Goal: Task Accomplishment & Management: Manage account settings

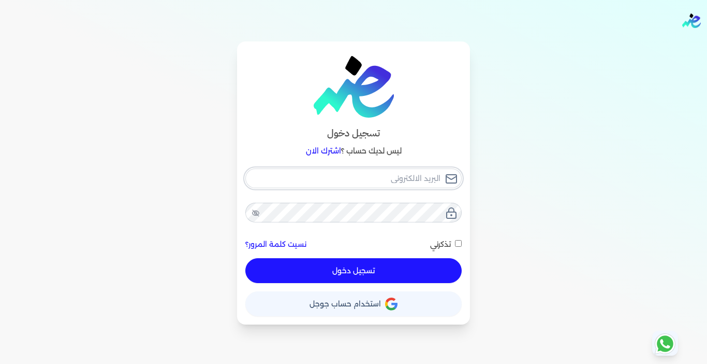
type input "[EMAIL_ADDRESS][DOMAIN_NAME]"
drag, startPoint x: 353, startPoint y: 265, endPoint x: 331, endPoint y: 246, distance: 29.4
click at [353, 265] on button "تسجيل دخول" at bounding box center [353, 270] width 216 height 25
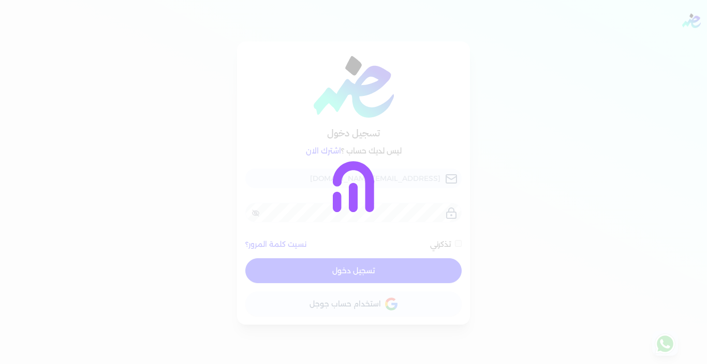
checkbox input "false"
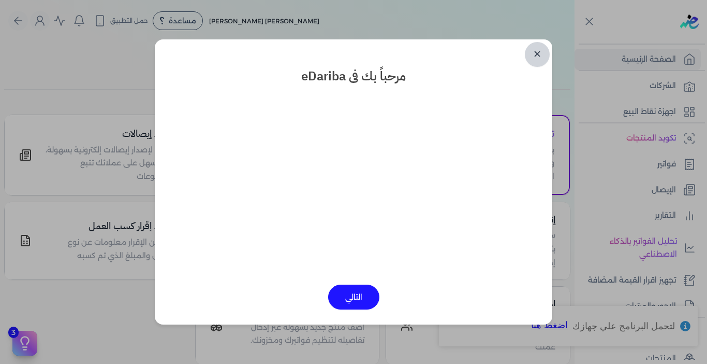
click at [538, 54] on link "✕" at bounding box center [537, 54] width 25 height 25
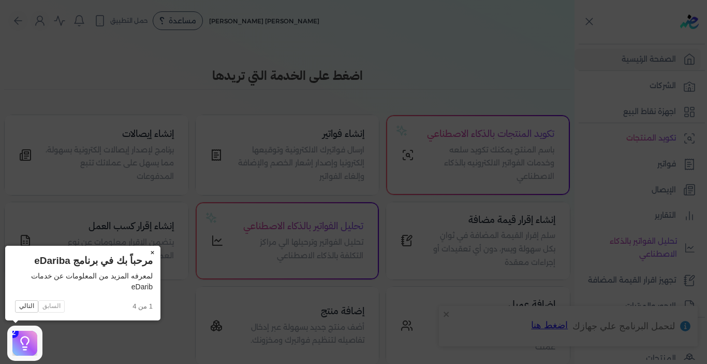
click at [153, 253] on button "×" at bounding box center [152, 252] width 17 height 15
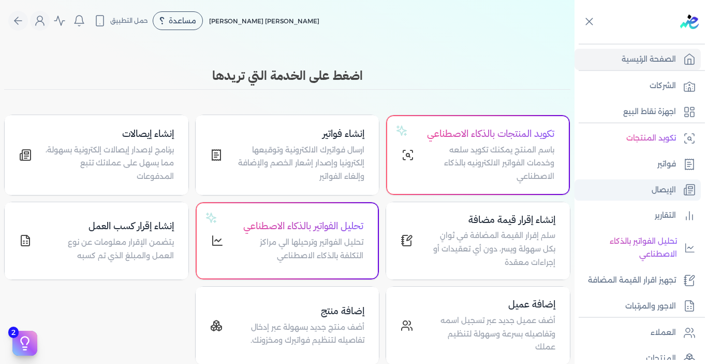
click at [656, 189] on p "الإيصال" at bounding box center [664, 189] width 24 height 13
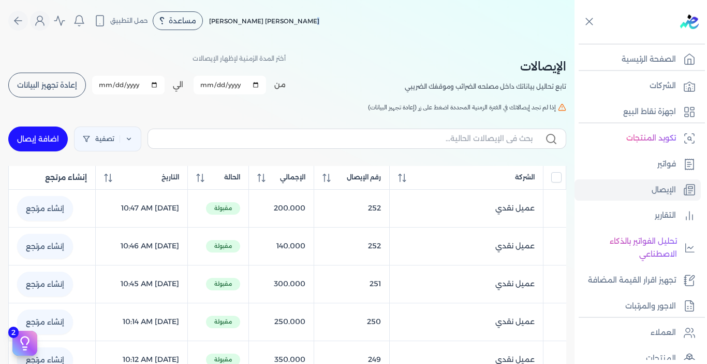
drag, startPoint x: 316, startPoint y: 23, endPoint x: 402, endPoint y: 35, distance: 86.3
click at [402, 35] on nav "Toggle Navigation الاسعار العمولات مساعدة خدمة العملاء دليل المستخدم تسجيل الدخ…" at bounding box center [287, 20] width 575 height 41
drag, startPoint x: 214, startPoint y: 22, endPoint x: 379, endPoint y: 34, distance: 165.2
click at [379, 34] on nav "Toggle Navigation الاسعار العمولات مساعدة خدمة العملاء دليل المستخدم تسجيل الدخ…" at bounding box center [287, 20] width 575 height 41
drag, startPoint x: 196, startPoint y: 57, endPoint x: 317, endPoint y: 66, distance: 121.5
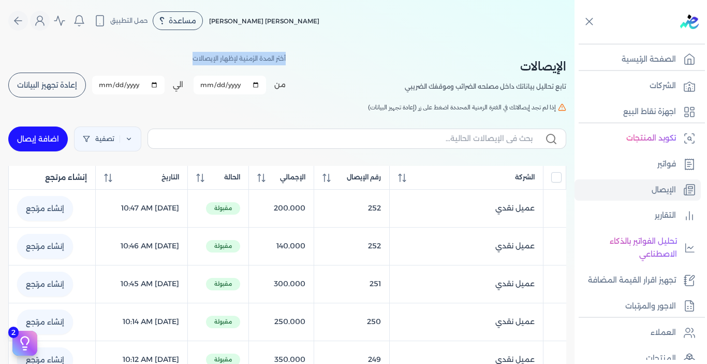
click at [317, 66] on div "الإيصالات تابع تحاليل بياناتك داخل مصلحه الضرائب وموقفك الضريبي أختر المدة الزم…" at bounding box center [287, 75] width 558 height 47
click at [342, 66] on div "الإيصالات تابع تحاليل بياناتك داخل مصلحه الضرائب وموقفك الضريبي أختر المدة الزم…" at bounding box center [287, 75] width 558 height 47
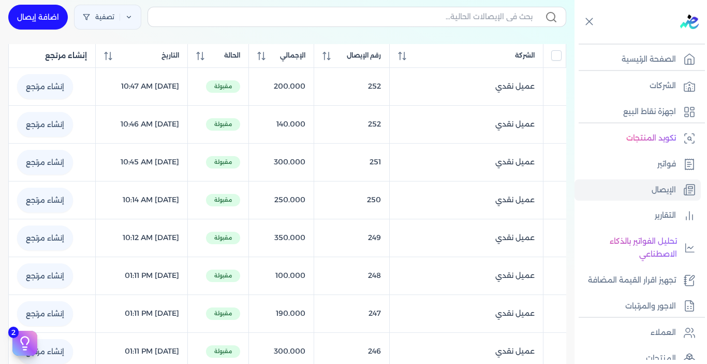
scroll to position [104, 0]
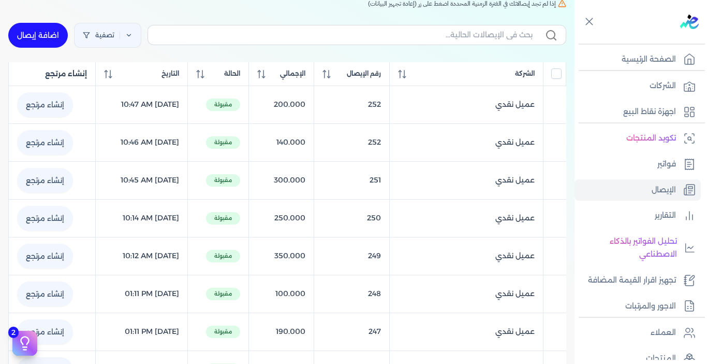
click at [45, 41] on link "اضافة إيصال" at bounding box center [38, 35] width 60 height 25
select select "EGP"
select select "EGS"
select select "B"
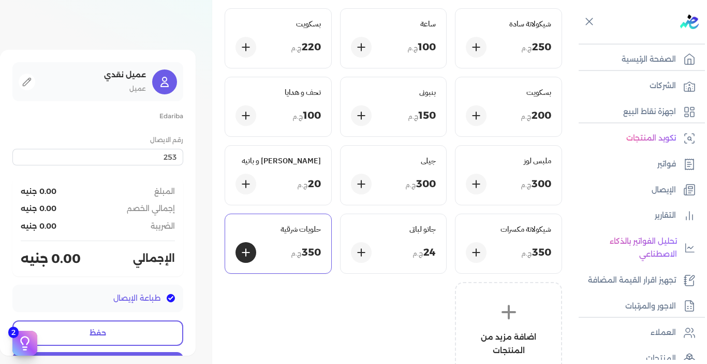
click at [318, 242] on div "350 ج.م" at bounding box center [278, 252] width 85 height 21
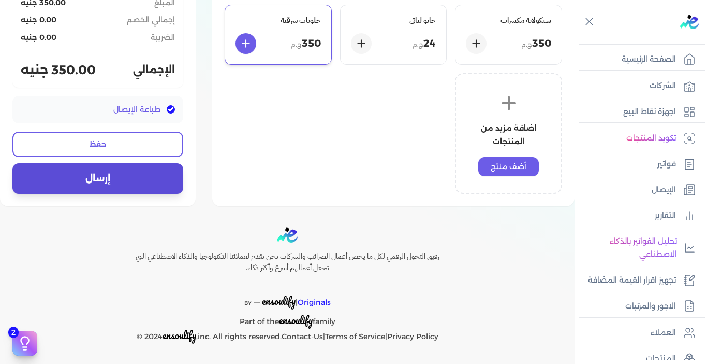
scroll to position [104, 0]
click at [117, 179] on button "إرسال" at bounding box center [97, 178] width 171 height 30
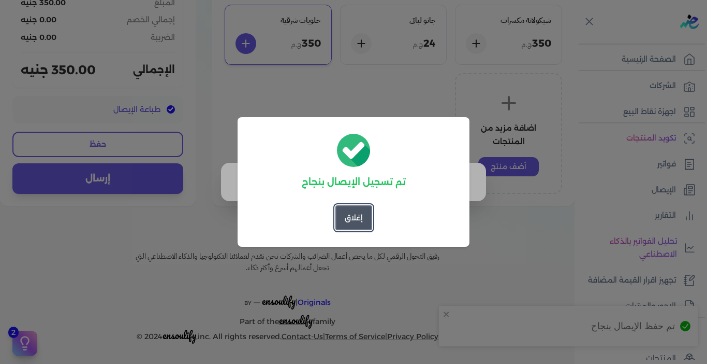
click at [356, 220] on button "إغلاق" at bounding box center [354, 217] width 37 height 25
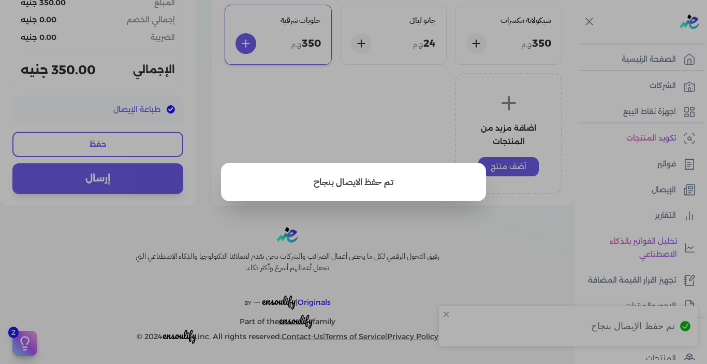
click at [417, 228] on button "close" at bounding box center [353, 182] width 707 height 364
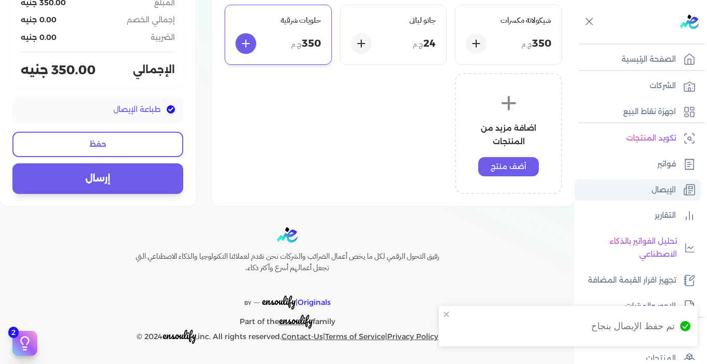
click at [679, 194] on link "الإيصال" at bounding box center [638, 190] width 126 height 22
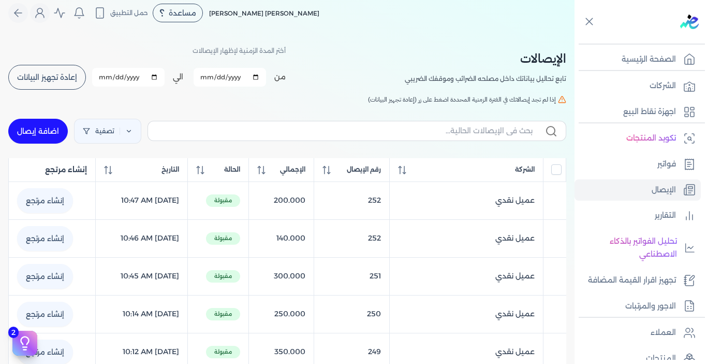
scroll to position [2, 0]
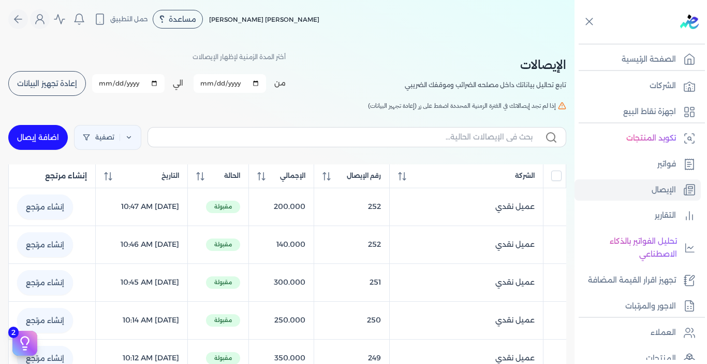
click at [50, 86] on span "إعادة تجهيز البيانات" at bounding box center [47, 83] width 60 height 7
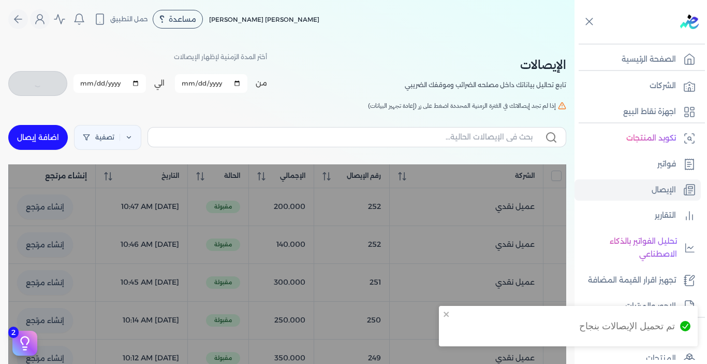
checkbox input "false"
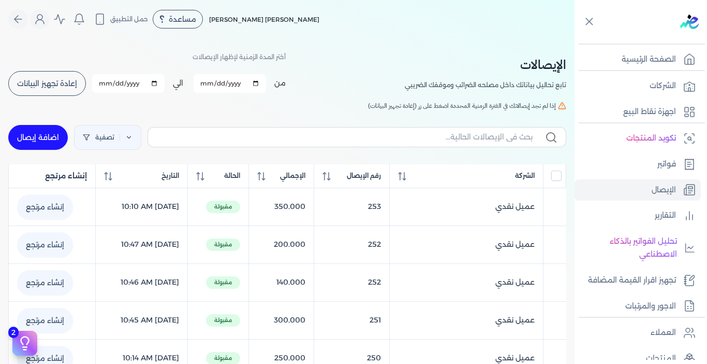
click at [46, 139] on link "اضافة إيصال" at bounding box center [38, 137] width 60 height 25
select select "EGP"
select select "EGS"
select select "B"
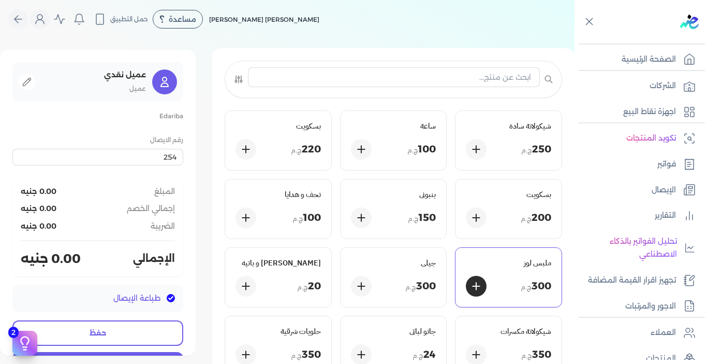
click at [500, 273] on div "ملبس لوز 300 ج.م" at bounding box center [509, 277] width 106 height 59
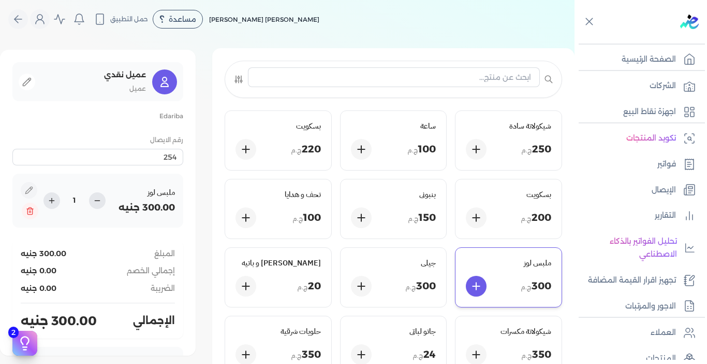
drag, startPoint x: 79, startPoint y: 204, endPoint x: 89, endPoint y: 204, distance: 9.8
click at [85, 204] on input "1" at bounding box center [74, 200] width 21 height 11
type input "0.5"
click at [107, 251] on div "المبلغ 300.00 جنيه" at bounding box center [98, 253] width 154 height 11
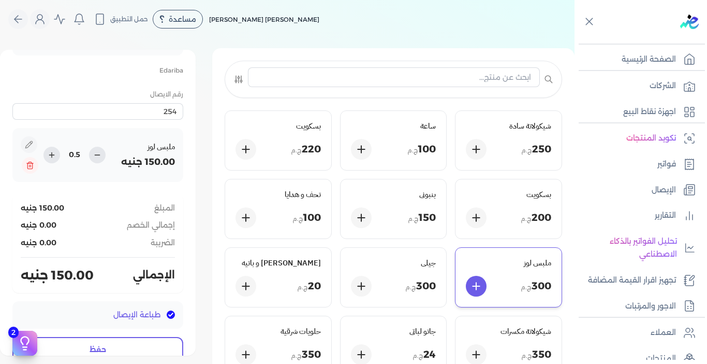
scroll to position [102, 0]
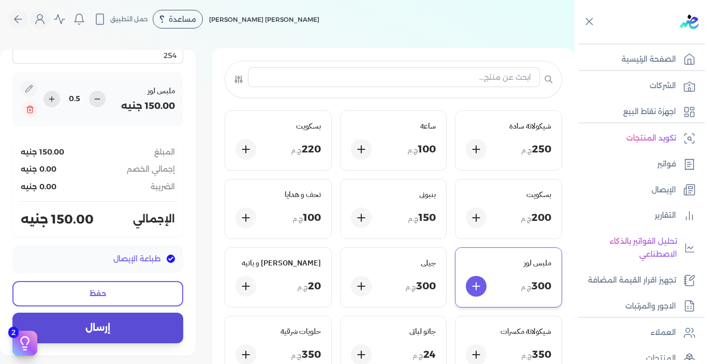
click at [109, 327] on button "إرسال" at bounding box center [97, 327] width 171 height 30
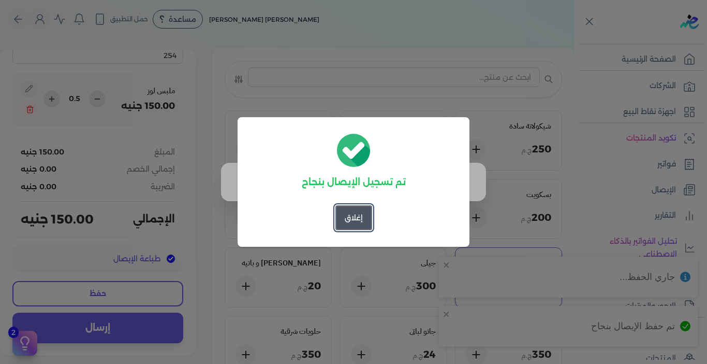
click at [362, 222] on button "إغلاق" at bounding box center [354, 217] width 37 height 25
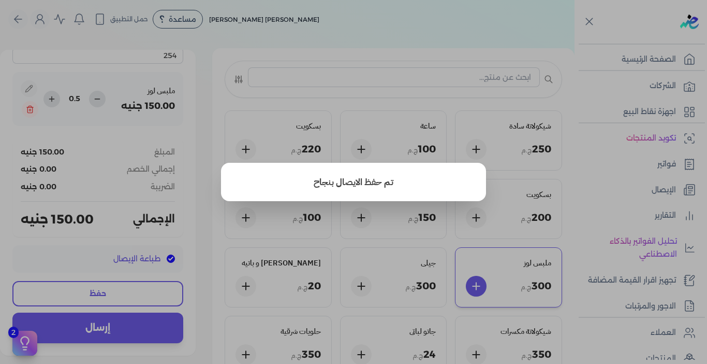
click at [395, 243] on button "close" at bounding box center [353, 182] width 707 height 364
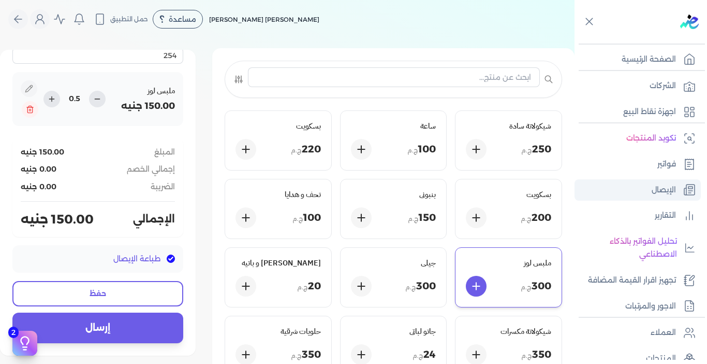
click at [629, 193] on link "الإيصال" at bounding box center [638, 190] width 126 height 22
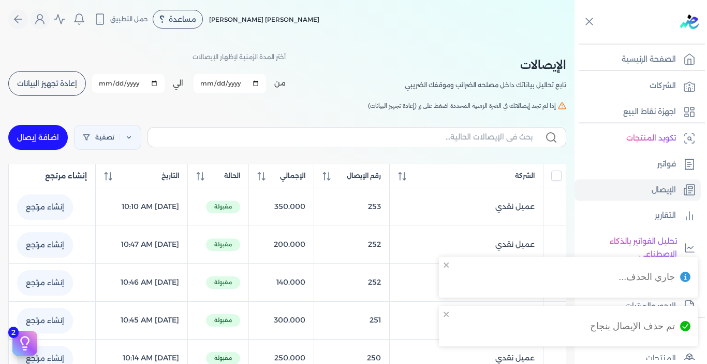
click at [39, 82] on span "إعادة تجهيز البيانات" at bounding box center [47, 83] width 60 height 7
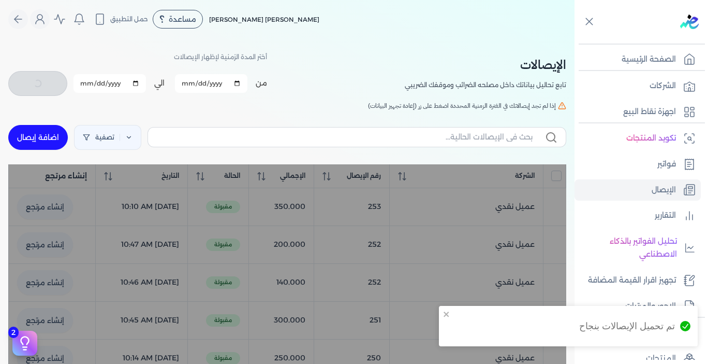
checkbox input "false"
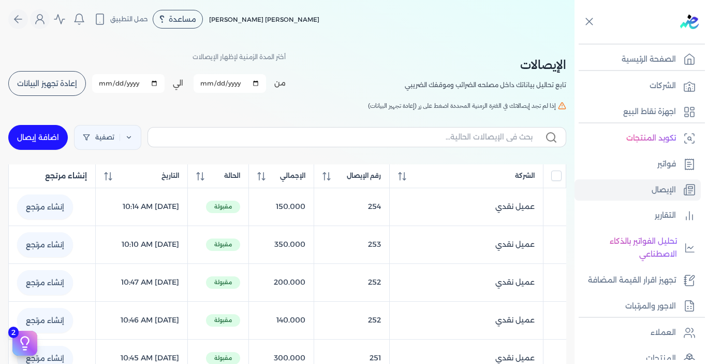
click at [50, 133] on link "اضافة إيصال" at bounding box center [38, 137] width 60 height 25
select select "EGP"
select select "EGS"
select select "B"
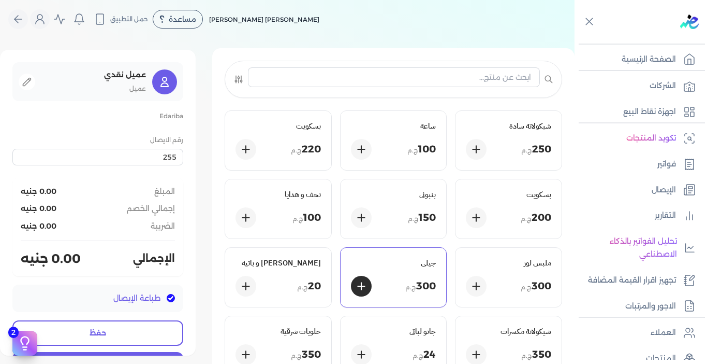
scroll to position [53, 0]
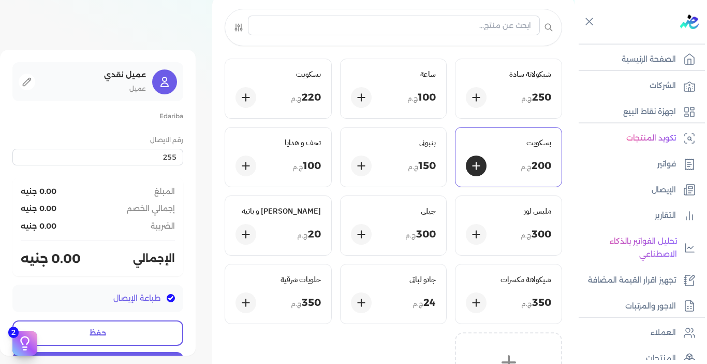
click at [487, 140] on h5 "بسكويت" at bounding box center [508, 142] width 85 height 9
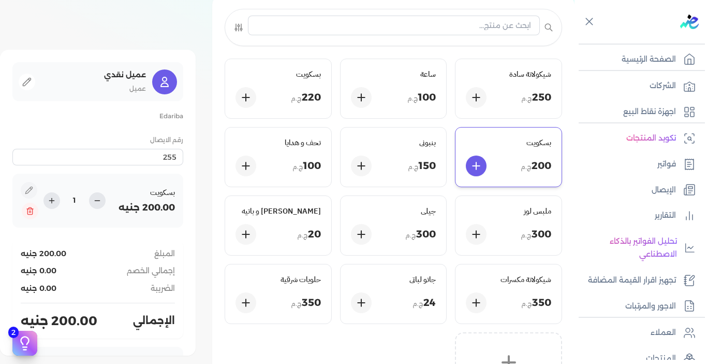
drag, startPoint x: 80, startPoint y: 199, endPoint x: 86, endPoint y: 199, distance: 6.7
click at [85, 199] on input "1" at bounding box center [74, 200] width 21 height 11
type input "0.75"
click at [97, 248] on div "المبلغ 200.00 جنيه إجمالي الخصم 0.00 جنيه الضريبة 0.00 جنيه الإجمالي 200.00 جنيه" at bounding box center [97, 289] width 171 height 98
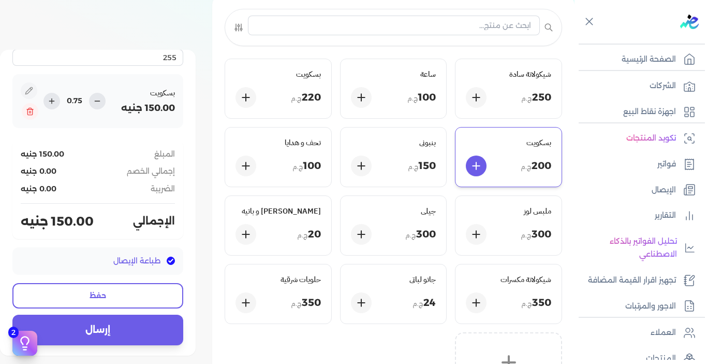
scroll to position [102, 0]
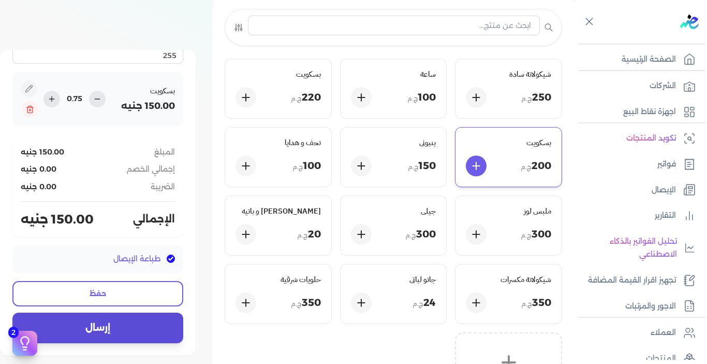
click at [105, 331] on button "إرسال" at bounding box center [97, 327] width 171 height 30
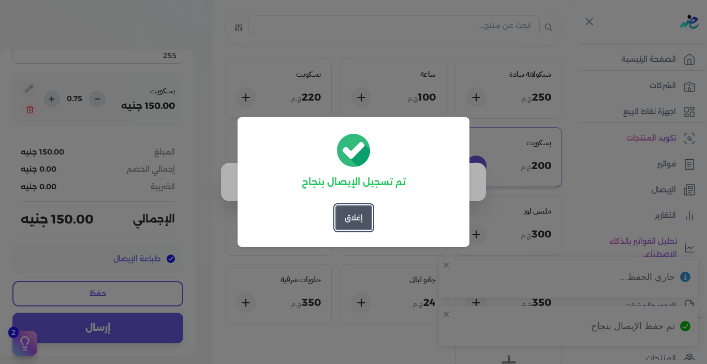
click at [349, 223] on button "إغلاق" at bounding box center [354, 217] width 37 height 25
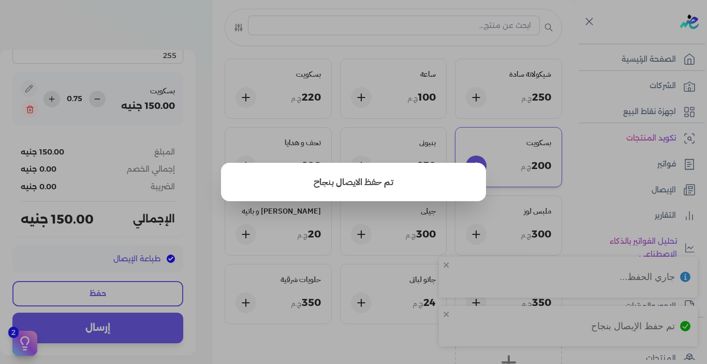
click at [389, 259] on button "close" at bounding box center [353, 182] width 707 height 364
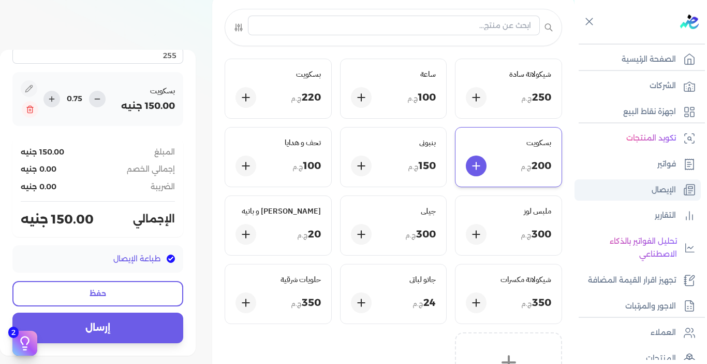
click at [620, 193] on link "الإيصال" at bounding box center [638, 190] width 126 height 22
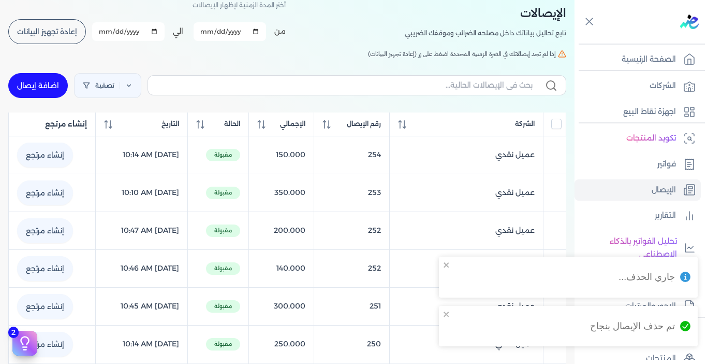
click at [43, 28] on span "إعادة تجهيز البيانات" at bounding box center [47, 31] width 60 height 7
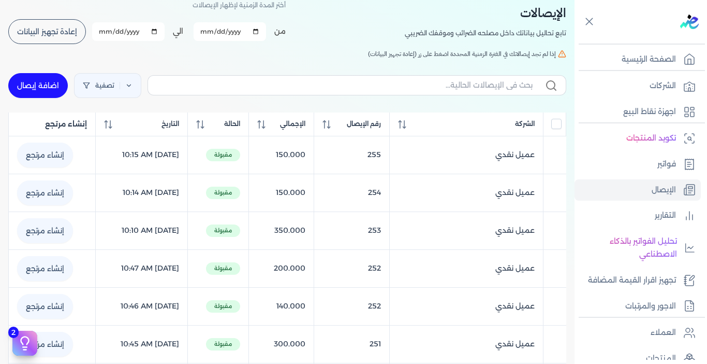
checkbox input "false"
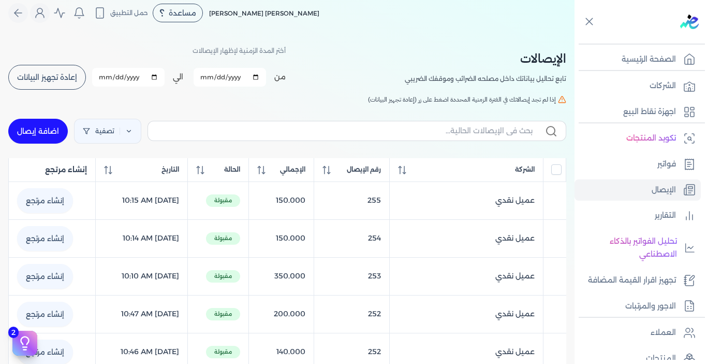
scroll to position [2, 0]
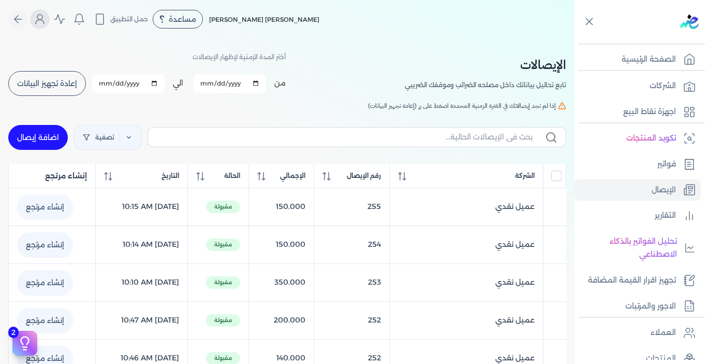
click at [41, 25] on icon "Global" at bounding box center [40, 19] width 12 height 12
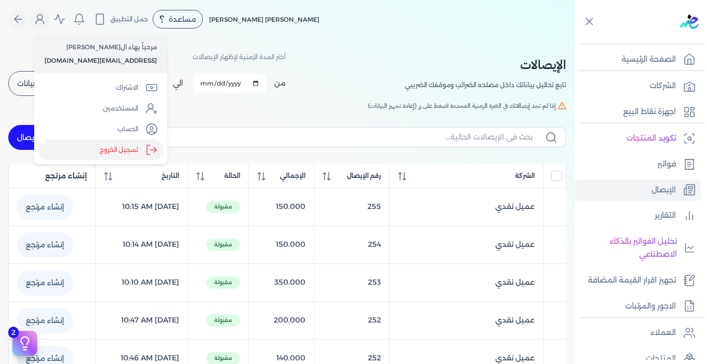
click at [114, 149] on label "تسجيل الخروج" at bounding box center [100, 149] width 125 height 21
click at [575, 41] on input "Close" at bounding box center [575, 41] width 0 height 0
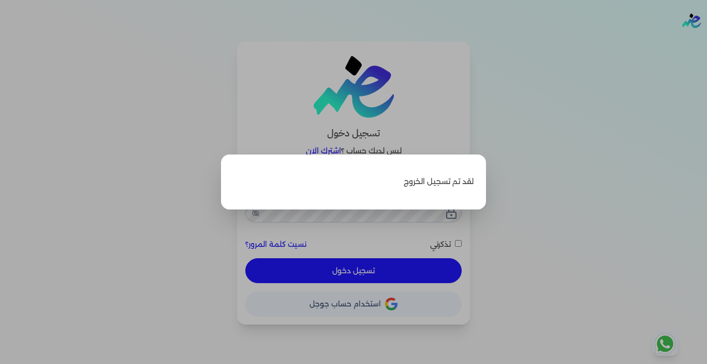
type input "[EMAIL_ADDRESS][DOMAIN_NAME]"
click at [348, 212] on label "Close" at bounding box center [353, 182] width 707 height 364
click at [707, 41] on input "Close" at bounding box center [707, 41] width 0 height 0
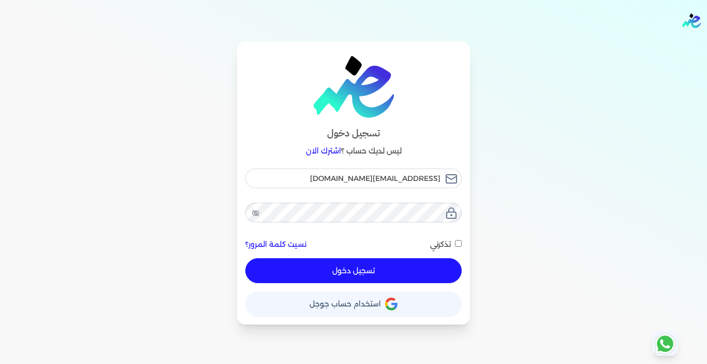
click at [344, 270] on button "تسجيل دخول" at bounding box center [353, 270] width 216 height 25
checkbox input "false"
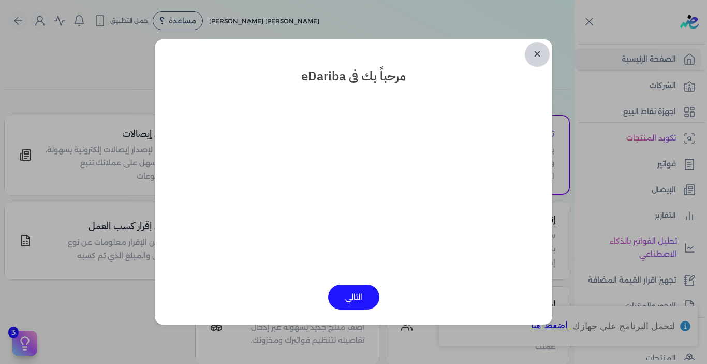
click at [541, 52] on link "✕" at bounding box center [537, 54] width 25 height 25
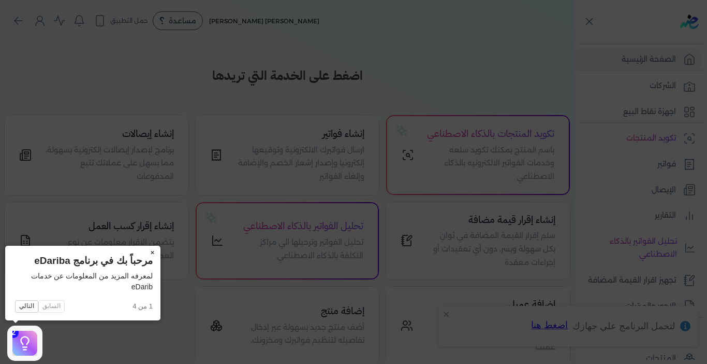
click at [152, 253] on button "×" at bounding box center [152, 252] width 17 height 15
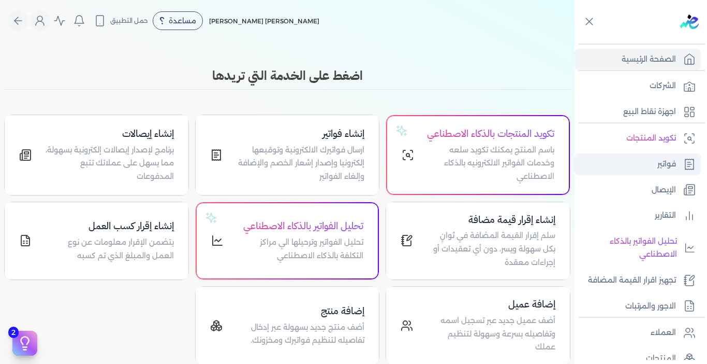
click at [659, 169] on p "فواتير" at bounding box center [667, 163] width 19 height 13
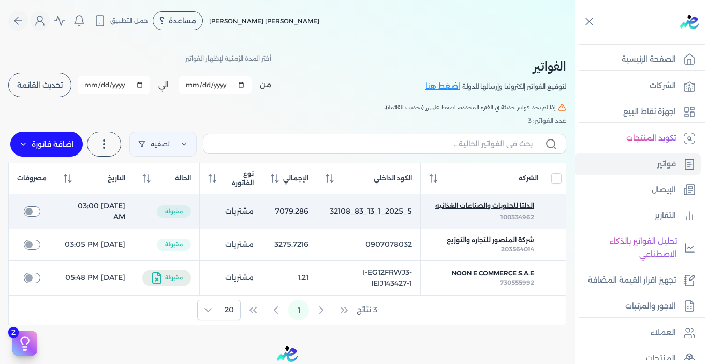
click at [462, 208] on span "الدلتا للحلويات والصناعات الغذائيه" at bounding box center [485, 205] width 99 height 9
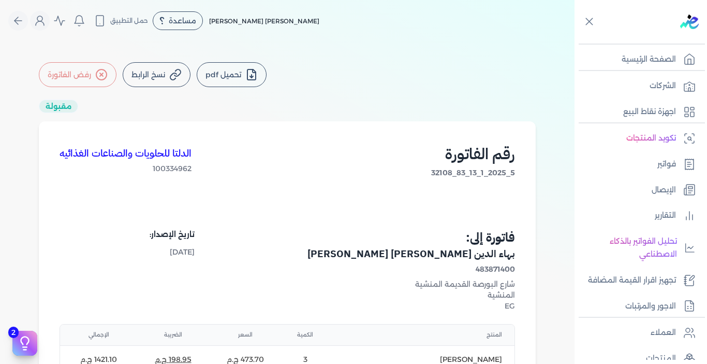
click at [216, 73] on button "تحميل pdf" at bounding box center [232, 74] width 70 height 25
click at [44, 22] on icon "Global" at bounding box center [40, 21] width 12 height 12
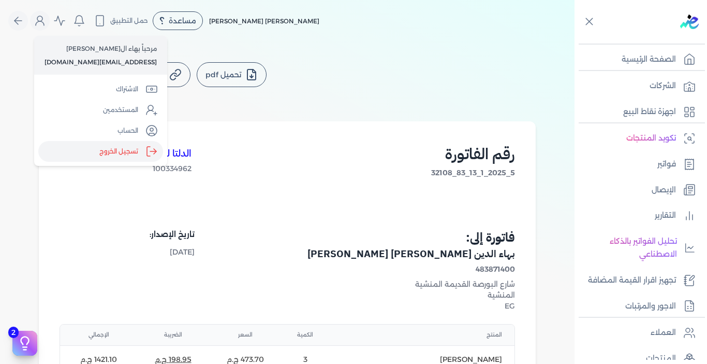
click at [113, 149] on label "تسجيل الخروج" at bounding box center [100, 151] width 125 height 21
click at [575, 41] on input "Close" at bounding box center [575, 41] width 0 height 0
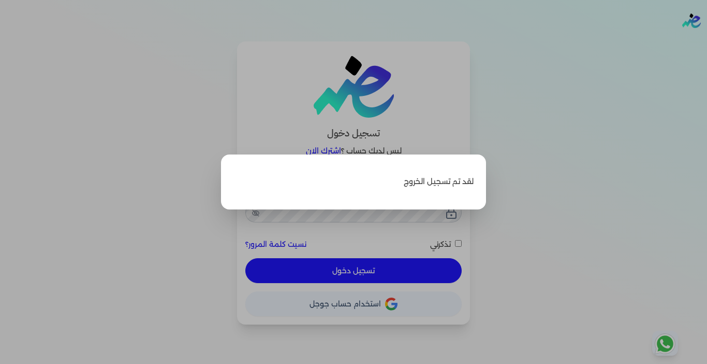
type input "[EMAIL_ADDRESS][DOMAIN_NAME]"
checkbox input "false"
click at [557, 108] on label "Close" at bounding box center [353, 182] width 707 height 364
click at [707, 41] on input "Close" at bounding box center [707, 41] width 0 height 0
